Goal: Task Accomplishment & Management: Manage account settings

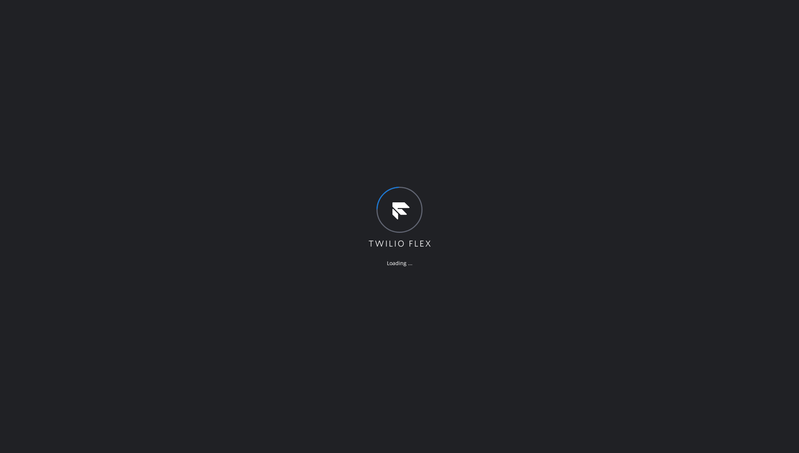
click at [175, 44] on div "Loading ..." at bounding box center [399, 226] width 799 height 453
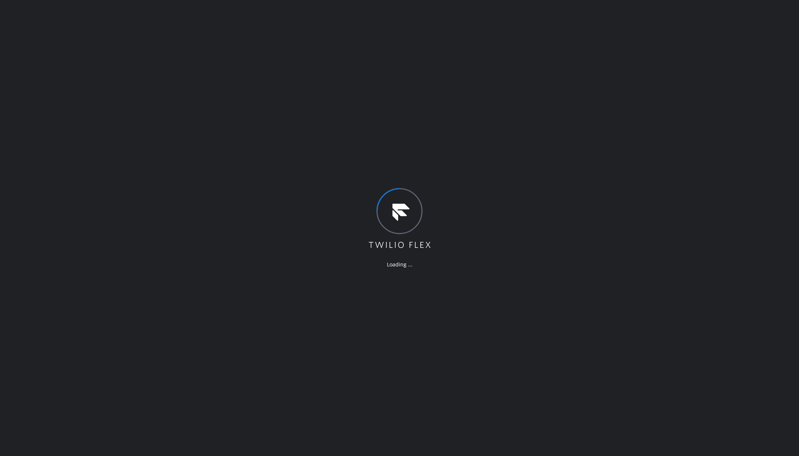
click at [207, 158] on div "Loading ..." at bounding box center [399, 228] width 799 height 456
click at [133, 64] on div "Loading ..." at bounding box center [401, 228] width 802 height 456
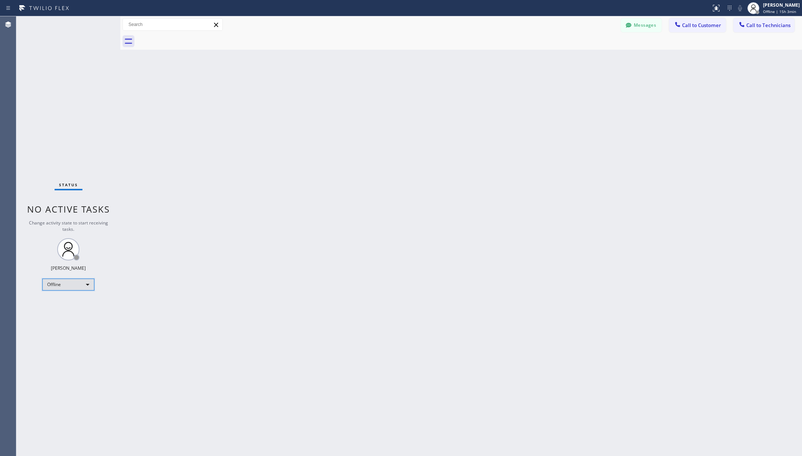
click at [65, 282] on div "Offline" at bounding box center [68, 285] width 52 height 12
click at [63, 315] on li "Unavailable" at bounding box center [68, 313] width 50 height 9
click at [175, 311] on div at bounding box center [401, 228] width 802 height 456
